Goal: Navigation & Orientation: Find specific page/section

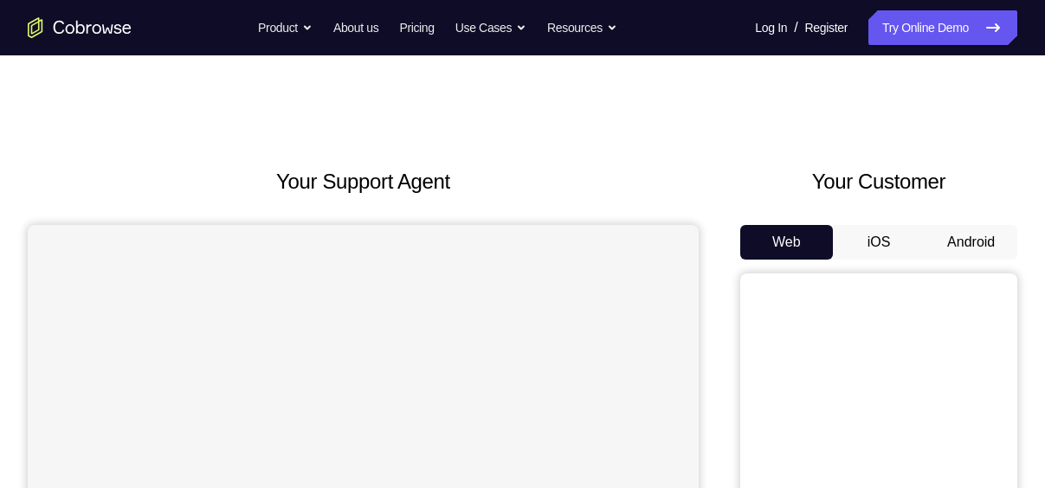
click at [865, 245] on button "iOS" at bounding box center [879, 242] width 93 height 35
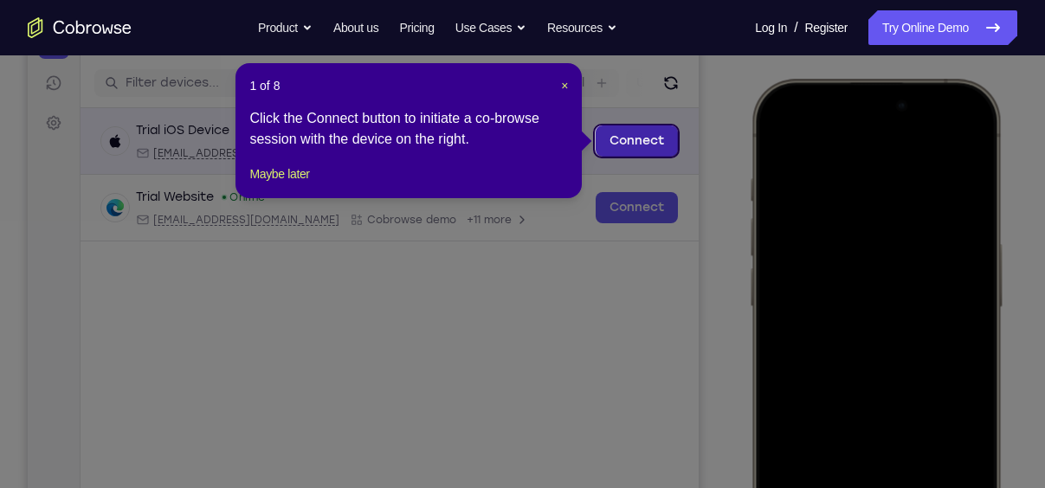
scroll to position [207, 0]
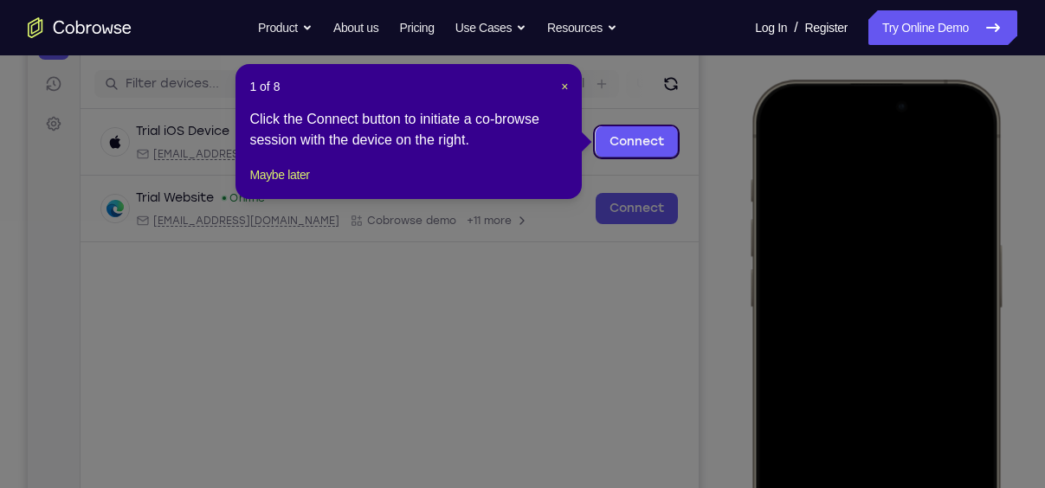
click at [557, 85] on header "1 of 8 ×" at bounding box center [408, 86] width 319 height 17
click at [564, 85] on span "×" at bounding box center [564, 87] width 7 height 14
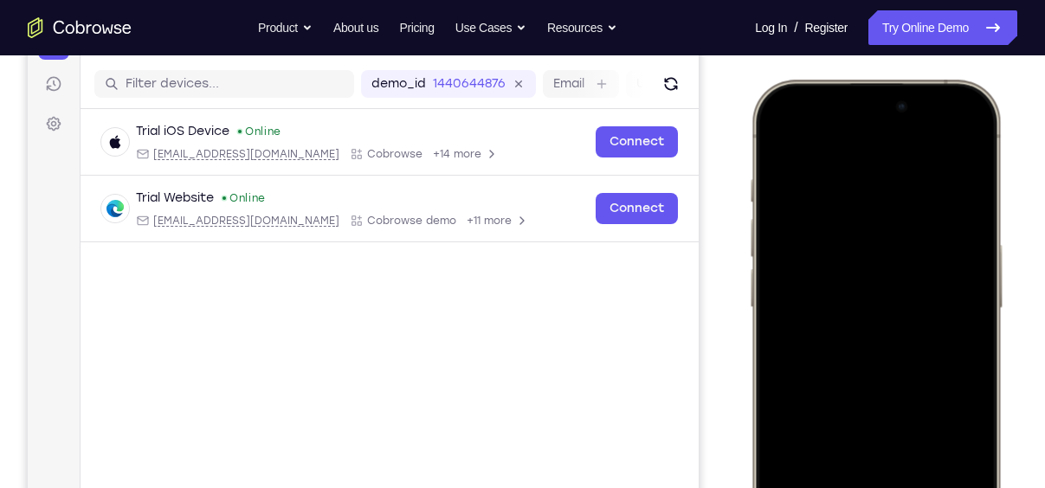
click at [798, 165] on div at bounding box center [876, 336] width 228 height 494
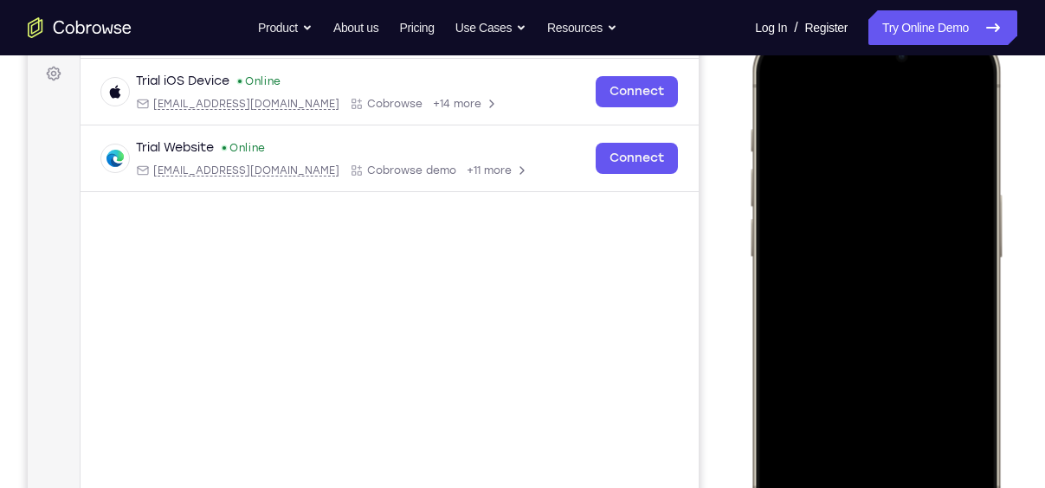
scroll to position [308, 0]
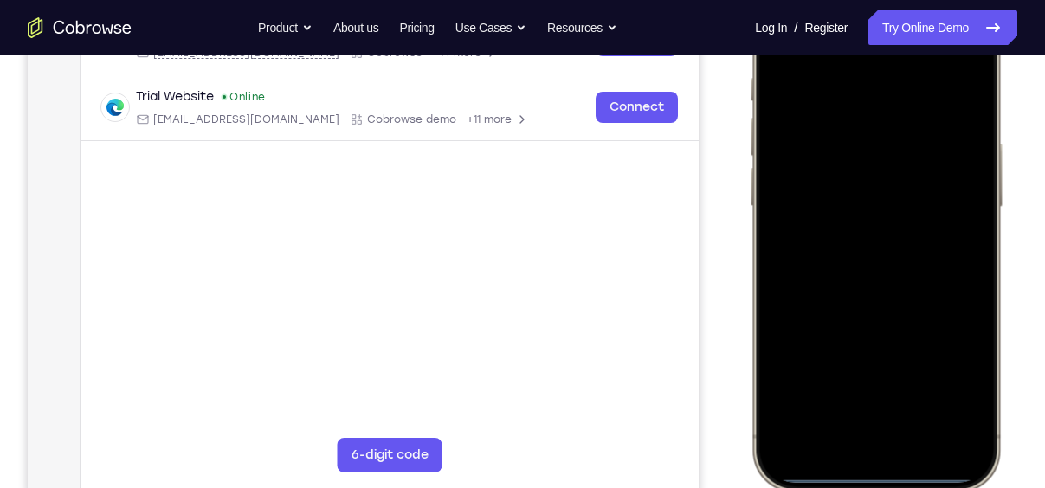
click at [841, 444] on div at bounding box center [876, 235] width 228 height 494
click at [860, 415] on div at bounding box center [876, 235] width 228 height 494
click at [825, 61] on div at bounding box center [876, 235] width 228 height 494
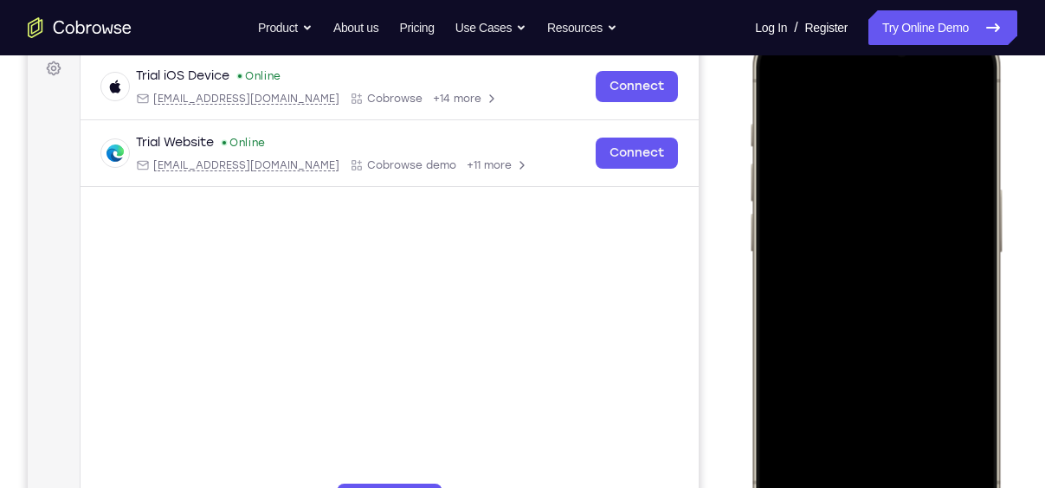
click at [857, 315] on div at bounding box center [876, 281] width 228 height 494
click at [860, 216] on div at bounding box center [876, 281] width 228 height 494
click at [880, 250] on div at bounding box center [876, 281] width 228 height 494
click at [882, 289] on div at bounding box center [876, 281] width 228 height 494
click at [904, 353] on div at bounding box center [876, 281] width 228 height 494
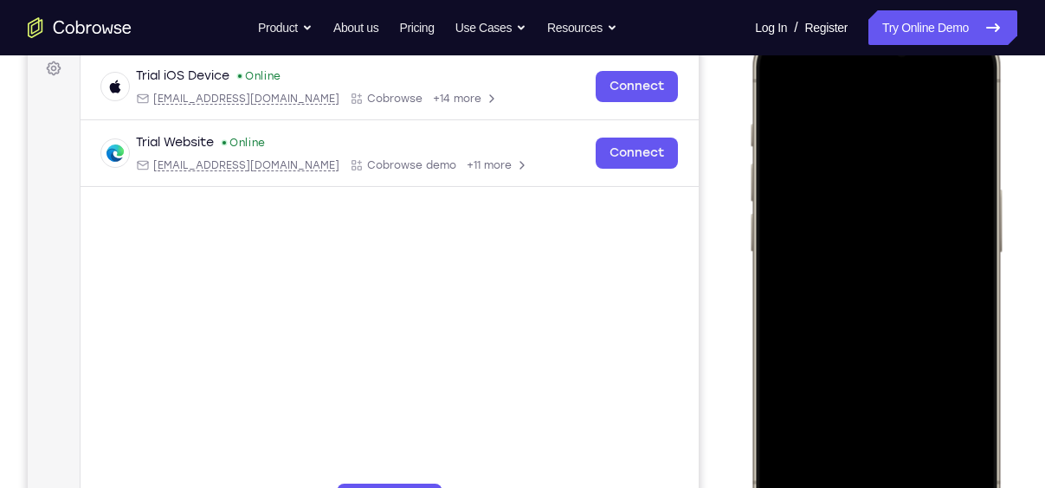
click at [918, 433] on div at bounding box center [876, 281] width 228 height 494
drag, startPoint x: 892, startPoint y: 377, endPoint x: 896, endPoint y: 219, distance: 158.4
click at [896, 219] on div at bounding box center [876, 281] width 228 height 494
drag, startPoint x: 920, startPoint y: 438, endPoint x: 949, endPoint y: 235, distance: 205.4
click at [949, 235] on div at bounding box center [876, 281] width 228 height 494
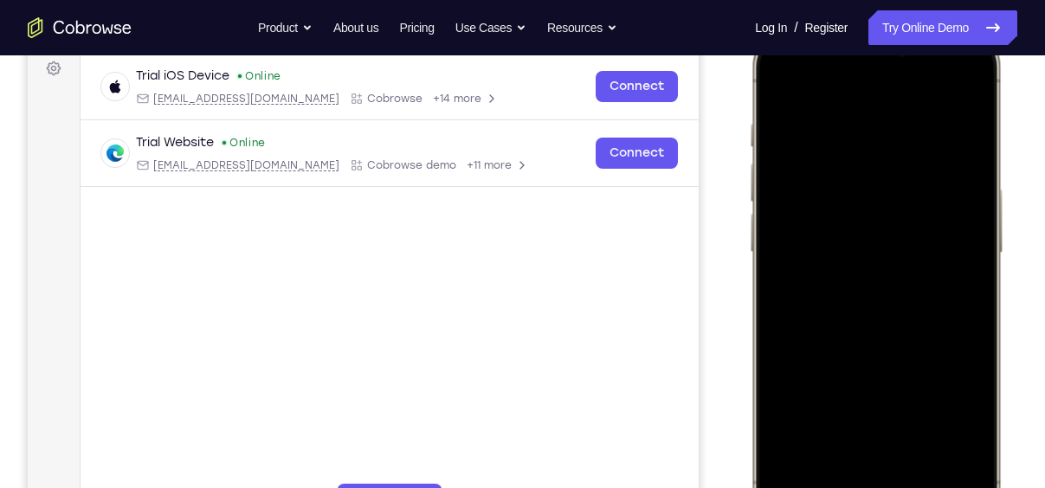
drag, startPoint x: 917, startPoint y: 418, endPoint x: 951, endPoint y: 212, distance: 208.9
click at [951, 212] on div at bounding box center [876, 281] width 228 height 494
drag, startPoint x: 924, startPoint y: 416, endPoint x: 943, endPoint y: 274, distance: 144.1
click at [943, 274] on div at bounding box center [876, 281] width 228 height 494
drag, startPoint x: 924, startPoint y: 427, endPoint x: 933, endPoint y: 249, distance: 177.7
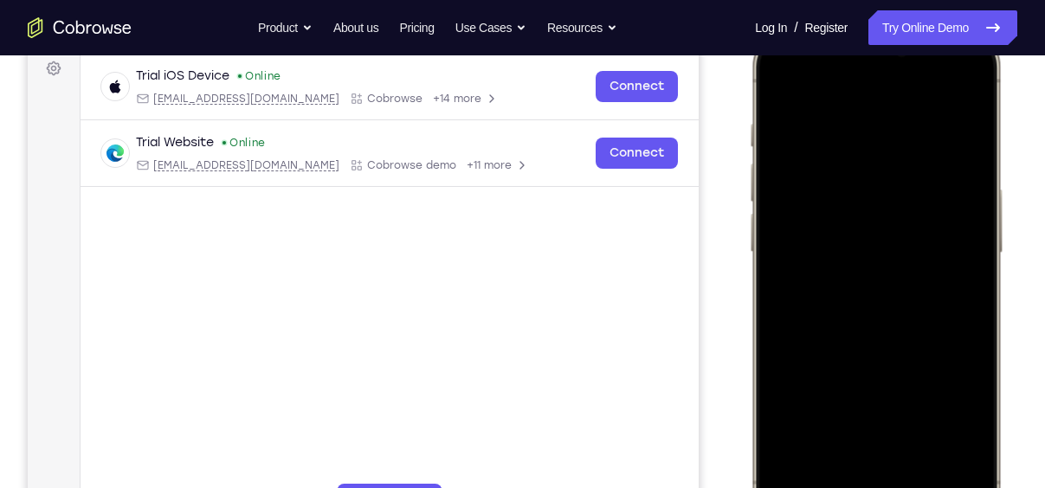
click at [933, 249] on div at bounding box center [876, 281] width 228 height 494
drag, startPoint x: 925, startPoint y: 403, endPoint x: 936, endPoint y: 236, distance: 167.4
click at [936, 236] on div at bounding box center [876, 281] width 228 height 494
drag, startPoint x: 908, startPoint y: 408, endPoint x: 927, endPoint y: 273, distance: 136.4
click at [927, 273] on div at bounding box center [876, 281] width 228 height 494
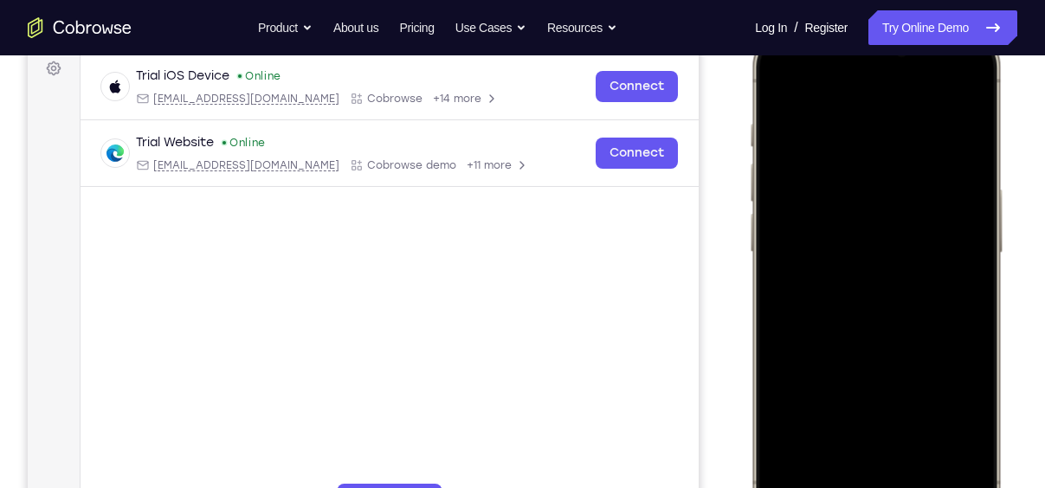
drag, startPoint x: 918, startPoint y: 407, endPoint x: 929, endPoint y: 264, distance: 143.2
click at [929, 264] on div at bounding box center [876, 281] width 228 height 494
drag, startPoint x: 907, startPoint y: 401, endPoint x: 915, endPoint y: 242, distance: 158.6
click at [915, 242] on div at bounding box center [876, 281] width 228 height 494
drag, startPoint x: 918, startPoint y: 417, endPoint x: 932, endPoint y: 266, distance: 152.1
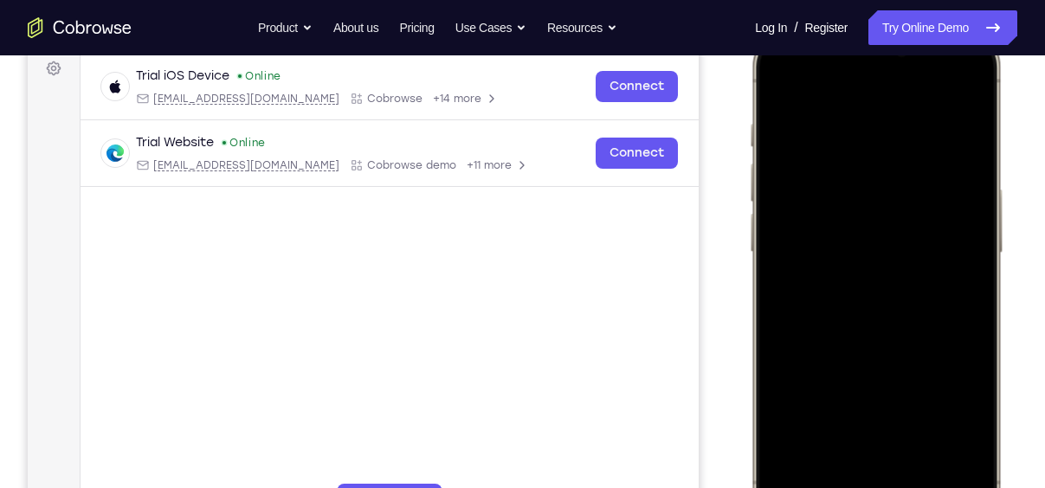
click at [932, 266] on div at bounding box center [876, 281] width 228 height 494
click at [780, 82] on div at bounding box center [876, 281] width 228 height 494
drag, startPoint x: 875, startPoint y: 307, endPoint x: 903, endPoint y: 139, distance: 170.2
click at [903, 139] on div at bounding box center [876, 281] width 228 height 494
drag, startPoint x: 892, startPoint y: 318, endPoint x: 906, endPoint y: 116, distance: 202.2
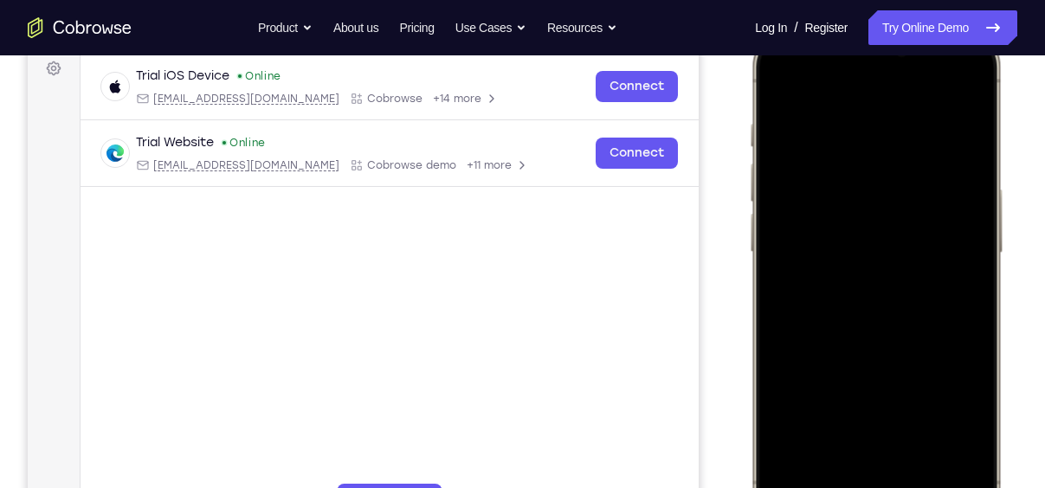
click at [906, 116] on div at bounding box center [876, 281] width 228 height 494
drag, startPoint x: 905, startPoint y: 297, endPoint x: 927, endPoint y: 132, distance: 166.0
click at [927, 132] on div at bounding box center [876, 281] width 228 height 494
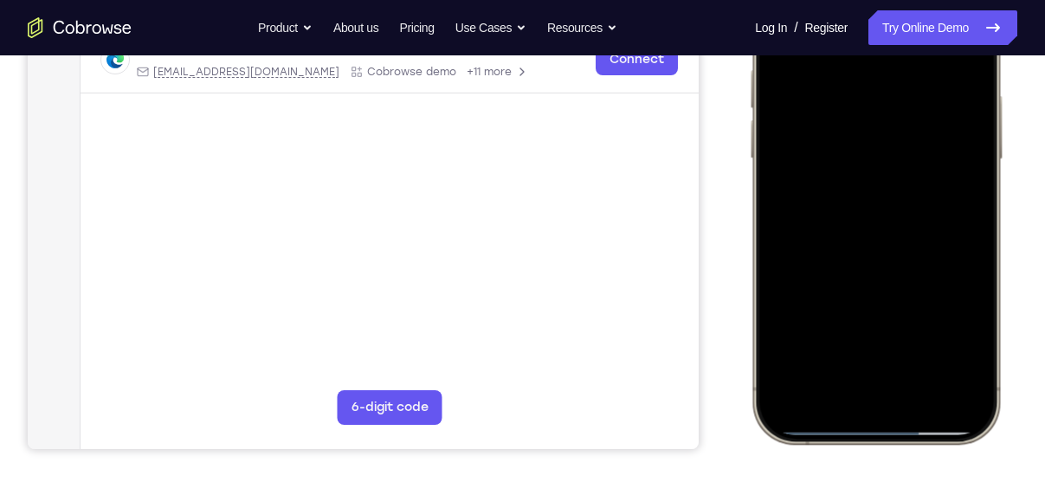
drag, startPoint x: 922, startPoint y: 288, endPoint x: 911, endPoint y: 456, distance: 168.3
click at [911, 450] on html "Online web based iOS Simulators and Android Emulators. Run iPhone, iPad, Mobile…" at bounding box center [879, 190] width 260 height 519
click at [958, 378] on div at bounding box center [876, 187] width 228 height 494
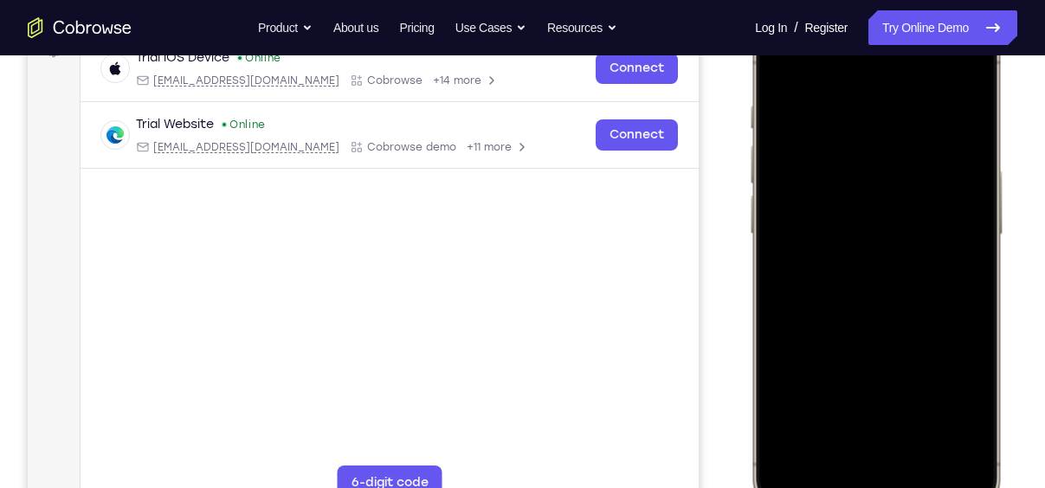
scroll to position [280, 0]
click at [860, 117] on div at bounding box center [876, 263] width 228 height 494
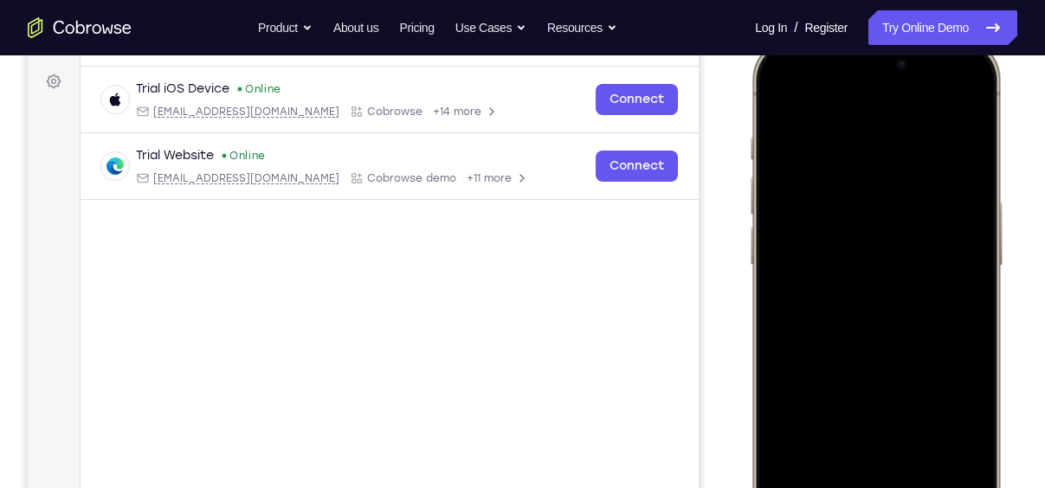
click at [960, 390] on div at bounding box center [876, 294] width 228 height 494
click at [937, 437] on div at bounding box center [876, 294] width 228 height 494
click at [962, 351] on div at bounding box center [876, 294] width 228 height 494
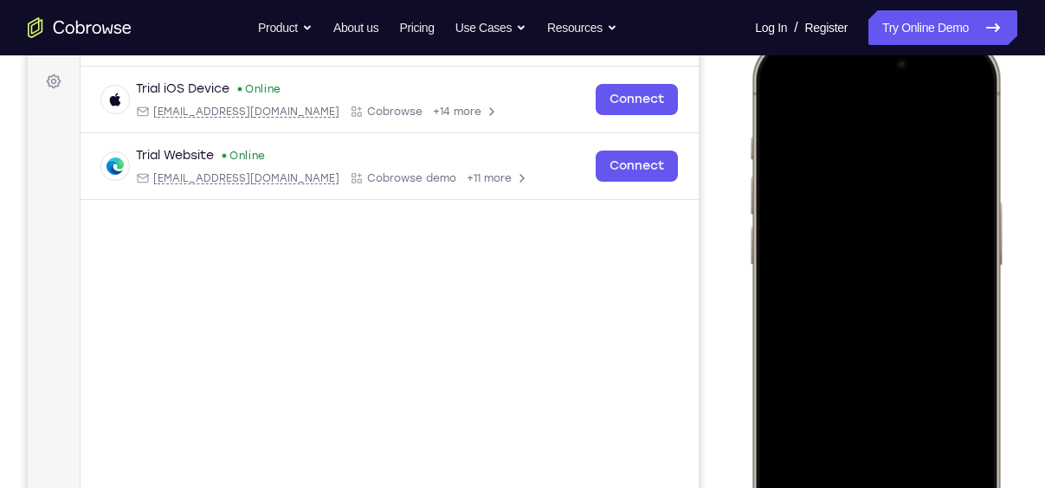
click at [962, 351] on div at bounding box center [876, 294] width 228 height 494
click at [947, 225] on div at bounding box center [876, 294] width 228 height 494
click at [958, 245] on div at bounding box center [876, 294] width 228 height 494
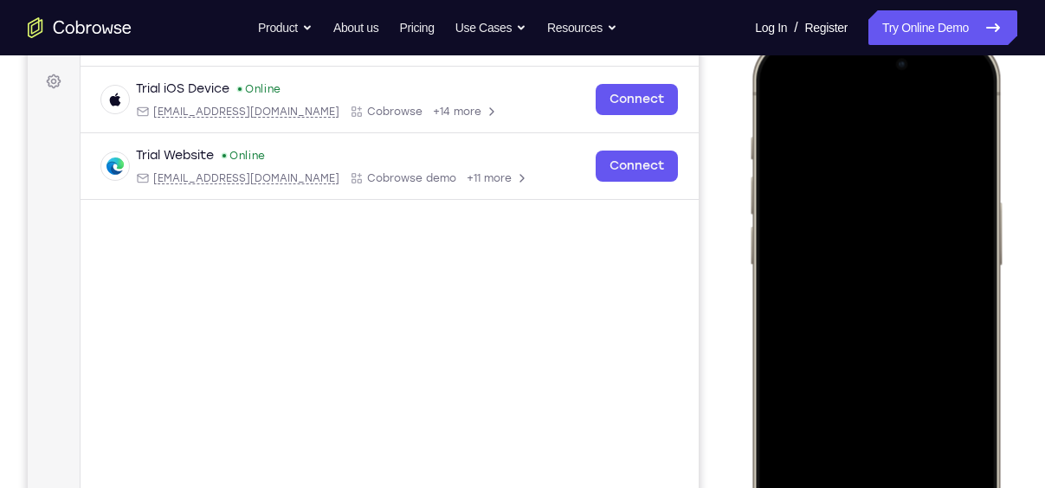
click at [958, 245] on div at bounding box center [876, 294] width 228 height 494
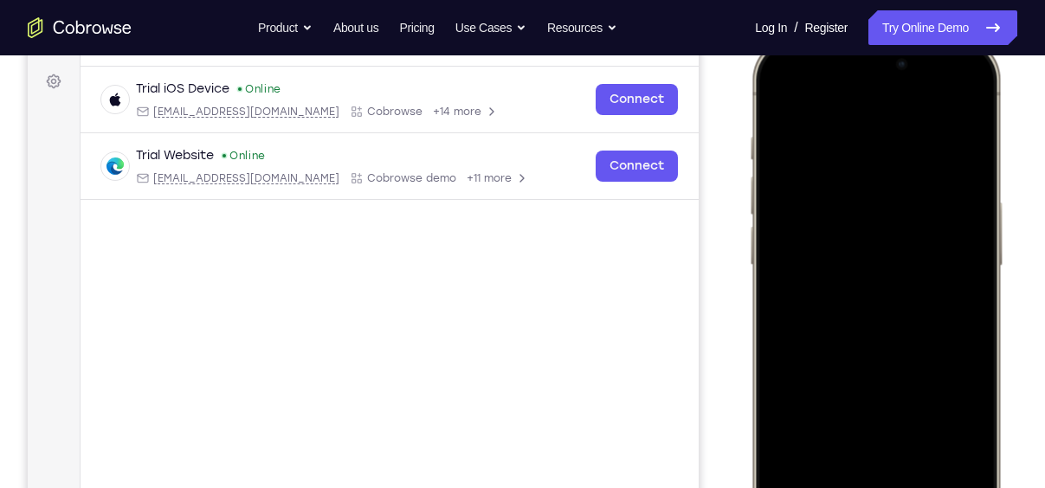
click at [958, 245] on div at bounding box center [876, 294] width 228 height 494
click at [950, 153] on div at bounding box center [876, 294] width 228 height 494
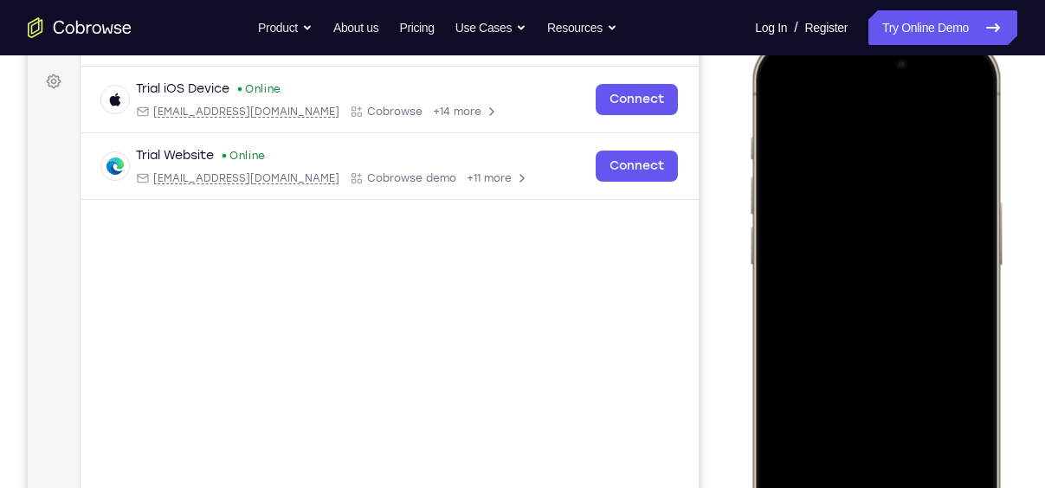
click at [950, 153] on div at bounding box center [876, 294] width 228 height 494
drag, startPoint x: 815, startPoint y: 237, endPoint x: 1060, endPoint y: 261, distance: 246.9
click at [1008, 261] on html "Online web based iOS Simulators and Android Emulators. Run iPhone, iPad, Mobile…" at bounding box center [879, 296] width 260 height 519
click at [943, 217] on div at bounding box center [876, 294] width 228 height 494
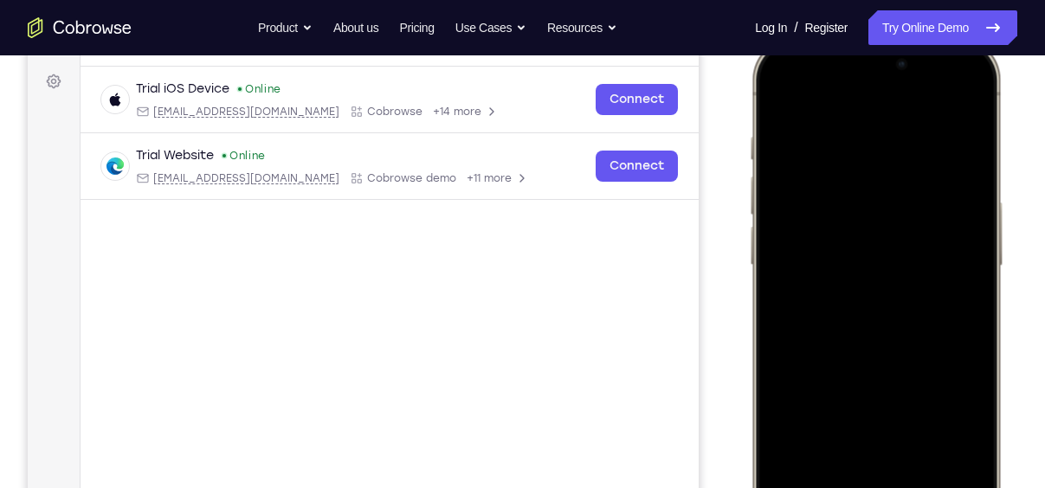
click at [943, 217] on div at bounding box center [876, 294] width 228 height 494
click at [946, 137] on div at bounding box center [876, 294] width 228 height 494
click at [958, 104] on div at bounding box center [876, 294] width 228 height 494
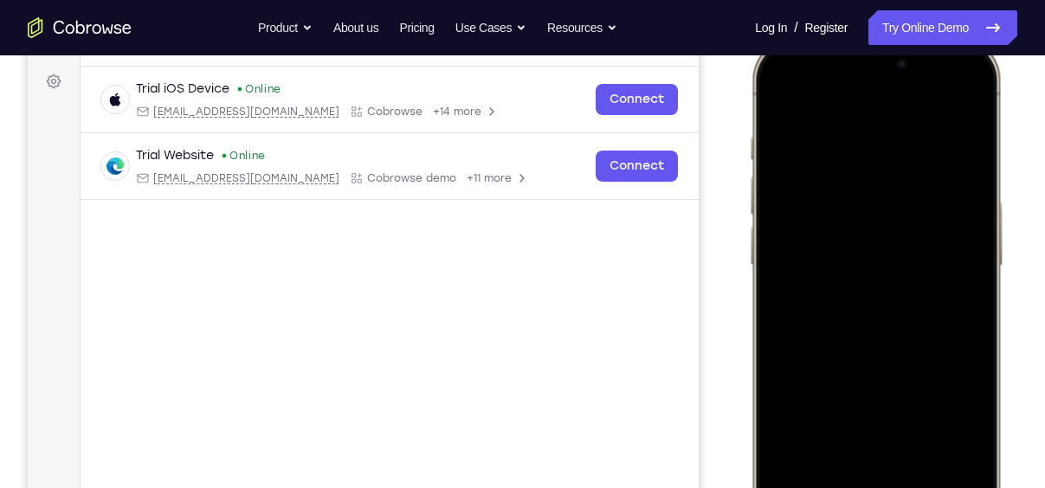
click at [969, 97] on div at bounding box center [876, 294] width 228 height 494
click at [775, 95] on div at bounding box center [876, 294] width 228 height 494
click at [775, 92] on div at bounding box center [876, 294] width 228 height 494
click at [919, 446] on div at bounding box center [876, 294] width 228 height 494
click at [778, 93] on div at bounding box center [876, 294] width 228 height 494
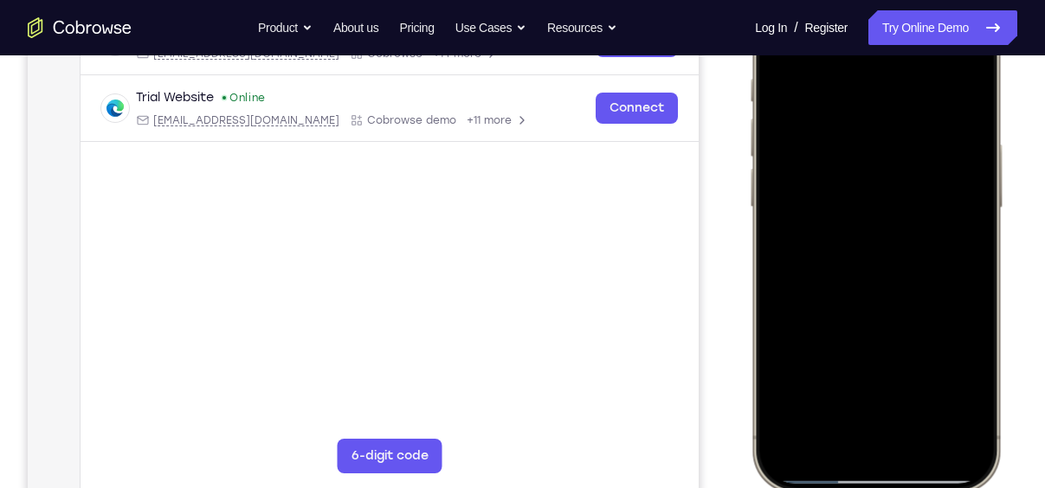
scroll to position [308, 0]
click at [789, 393] on div at bounding box center [876, 235] width 228 height 494
click at [962, 425] on div at bounding box center [876, 235] width 228 height 494
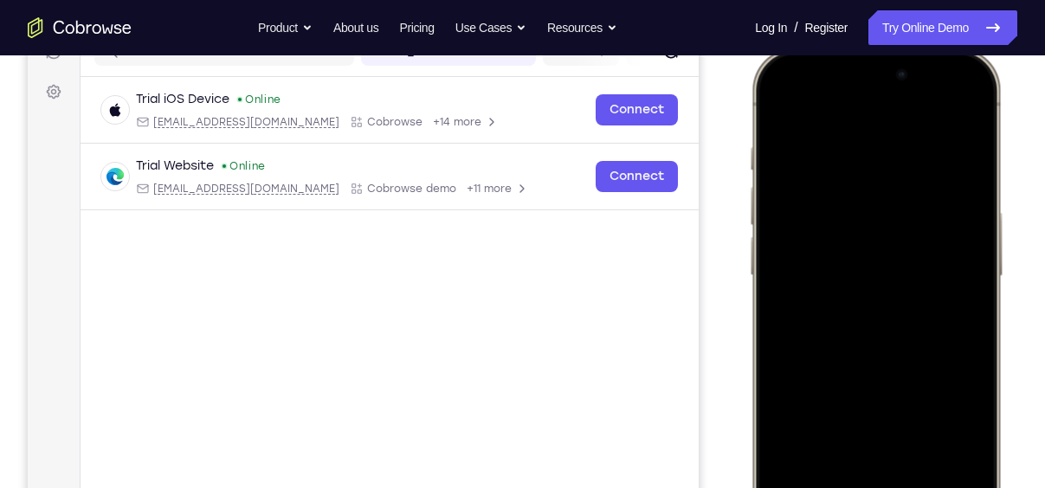
scroll to position [238, 0]
click at [856, 155] on div at bounding box center [876, 305] width 228 height 494
click at [950, 456] on div at bounding box center [876, 305] width 228 height 494
click at [954, 312] on div at bounding box center [876, 305] width 228 height 494
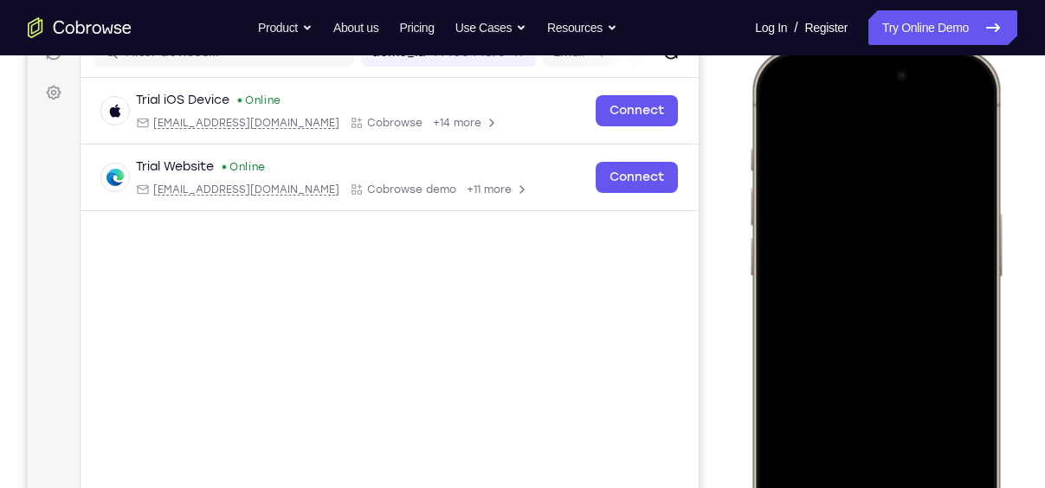
click at [954, 312] on div at bounding box center [876, 305] width 228 height 494
drag, startPoint x: 837, startPoint y: 267, endPoint x: 1060, endPoint y: 274, distance: 223.5
click at [1008, 274] on html "Online web based iOS Simulators and Android Emulators. Run iPhone, iPad, Mobile…" at bounding box center [879, 307] width 260 height 519
click at [950, 244] on div at bounding box center [876, 305] width 228 height 494
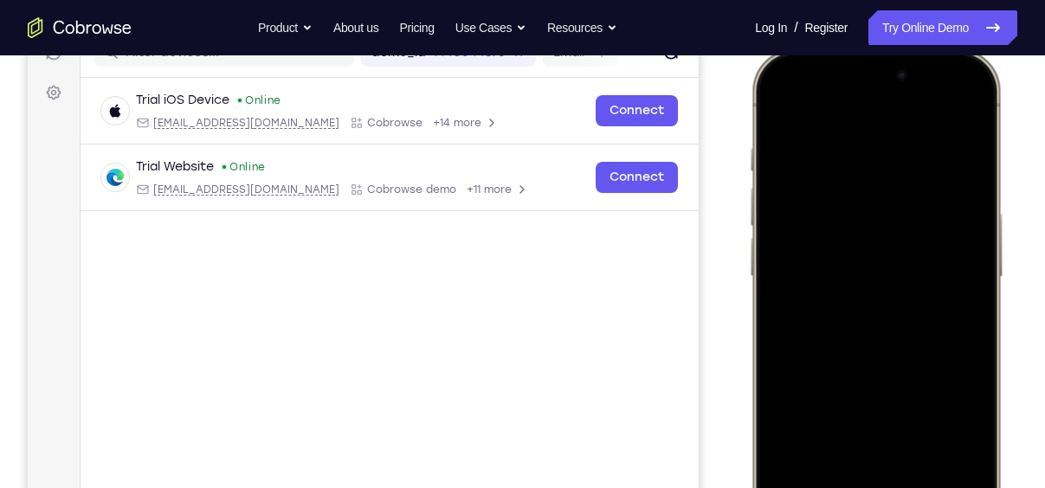
click at [950, 244] on div at bounding box center [876, 305] width 228 height 494
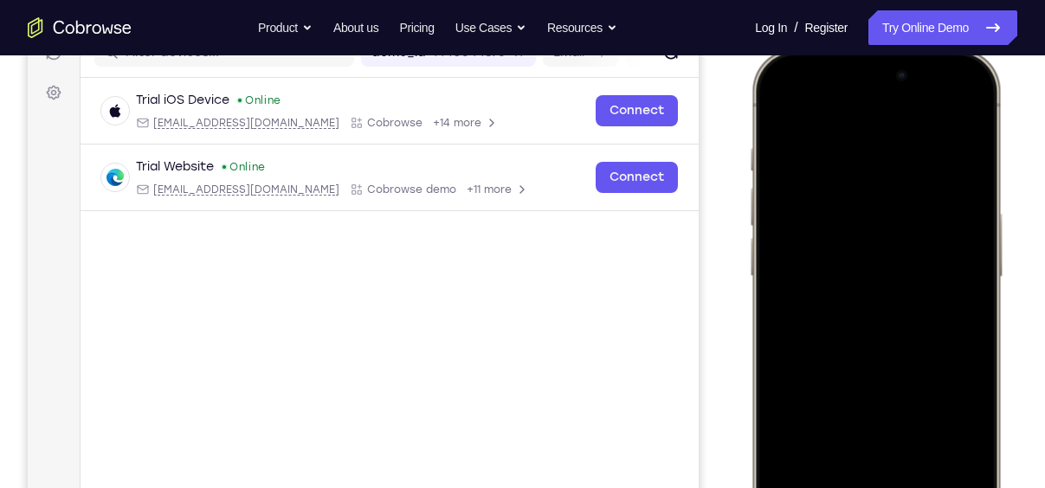
click at [950, 244] on div at bounding box center [876, 305] width 228 height 494
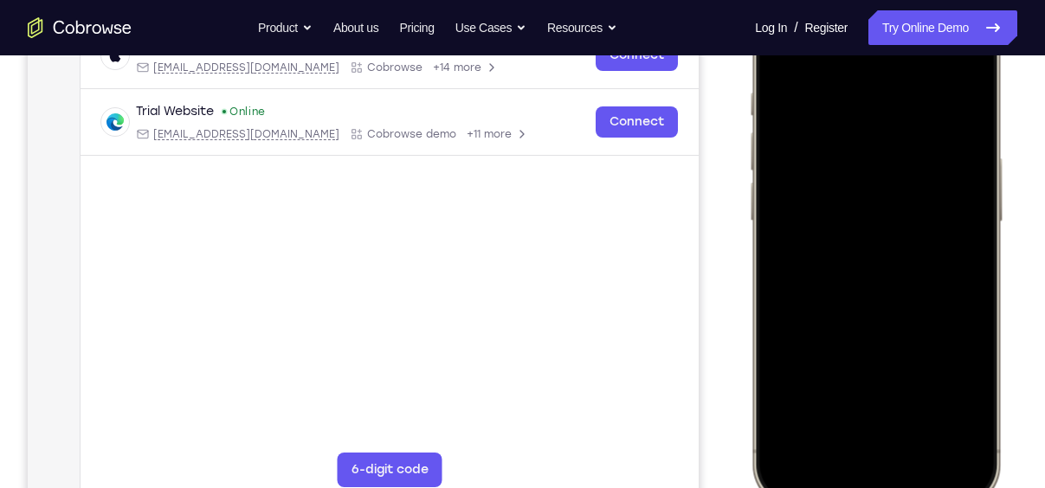
scroll to position [283, 0]
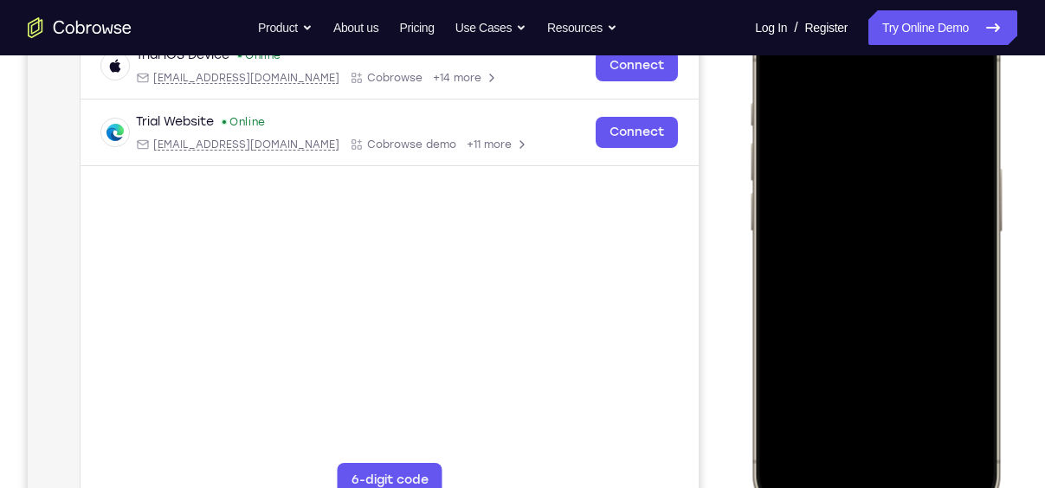
click at [944, 210] on div at bounding box center [876, 260] width 228 height 494
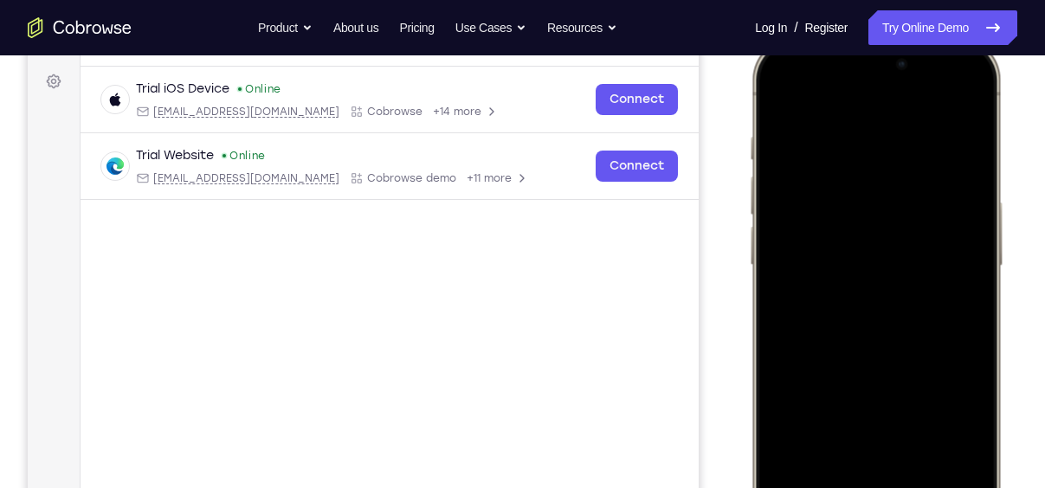
scroll to position [248, 0]
click at [944, 196] on div at bounding box center [876, 295] width 228 height 494
click at [960, 108] on div at bounding box center [876, 295] width 228 height 494
click at [958, 484] on div at bounding box center [876, 295] width 228 height 494
click at [856, 135] on div at bounding box center [876, 295] width 228 height 494
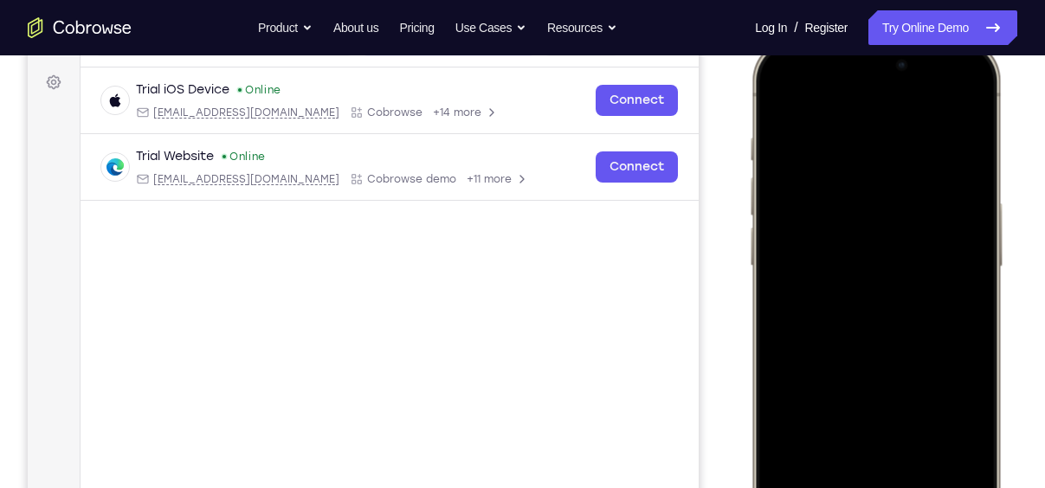
click at [956, 101] on div at bounding box center [876, 295] width 228 height 494
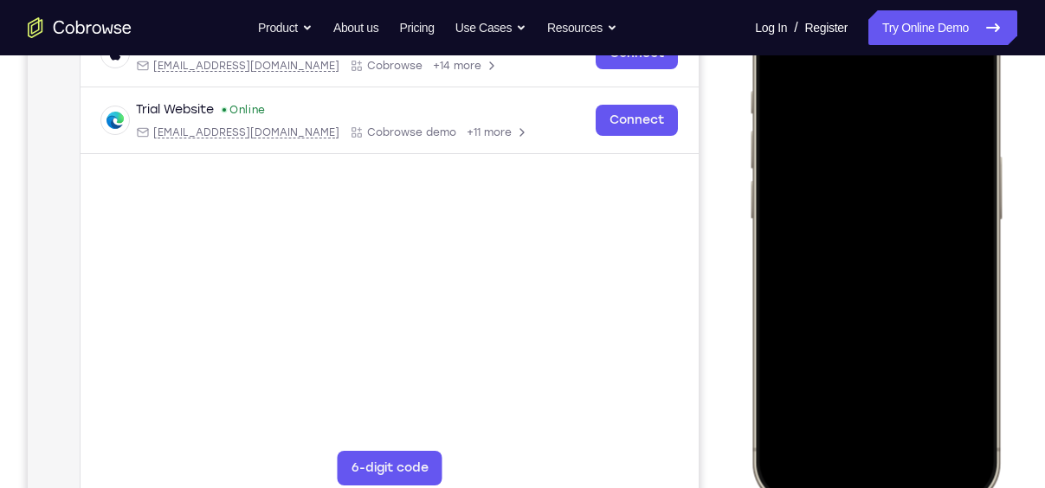
scroll to position [294, 0]
drag, startPoint x: 857, startPoint y: 253, endPoint x: 861, endPoint y: 122, distance: 130.8
click at [861, 122] on div at bounding box center [876, 249] width 228 height 494
drag, startPoint x: 911, startPoint y: 319, endPoint x: 925, endPoint y: 108, distance: 210.8
click at [925, 108] on div at bounding box center [876, 249] width 228 height 494
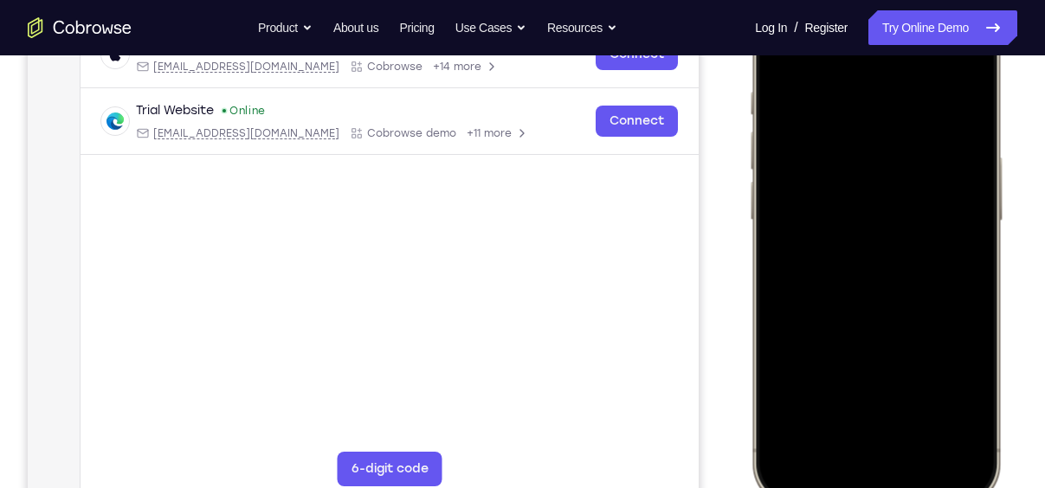
drag, startPoint x: 910, startPoint y: 274, endPoint x: 927, endPoint y: 108, distance: 166.2
click at [927, 108] on div at bounding box center [876, 249] width 228 height 494
drag, startPoint x: 920, startPoint y: 220, endPoint x: 937, endPoint y: 35, distance: 185.2
click at [937, 35] on div at bounding box center [876, 249] width 228 height 494
drag, startPoint x: 922, startPoint y: 299, endPoint x: 939, endPoint y: 118, distance: 181.7
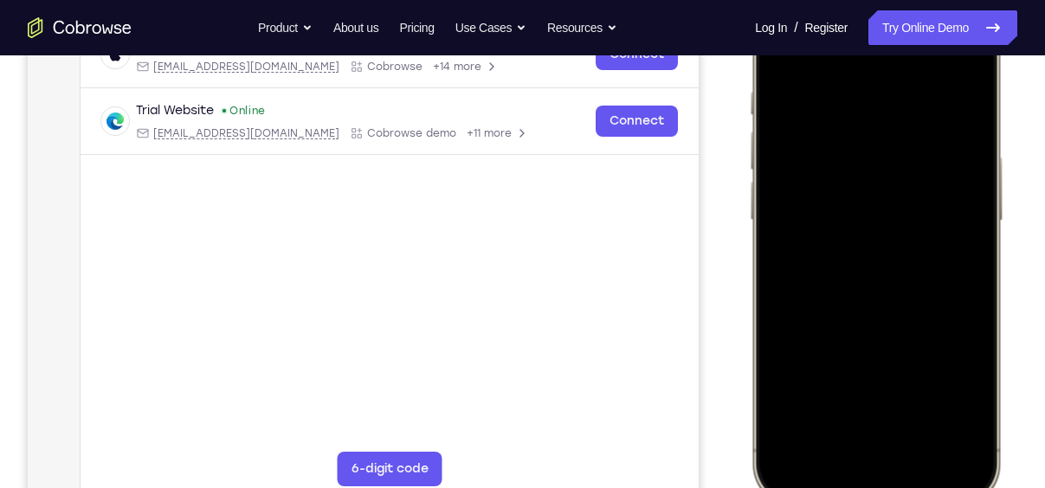
click at [939, 118] on div at bounding box center [876, 249] width 228 height 494
